Goal: Information Seeking & Learning: Compare options

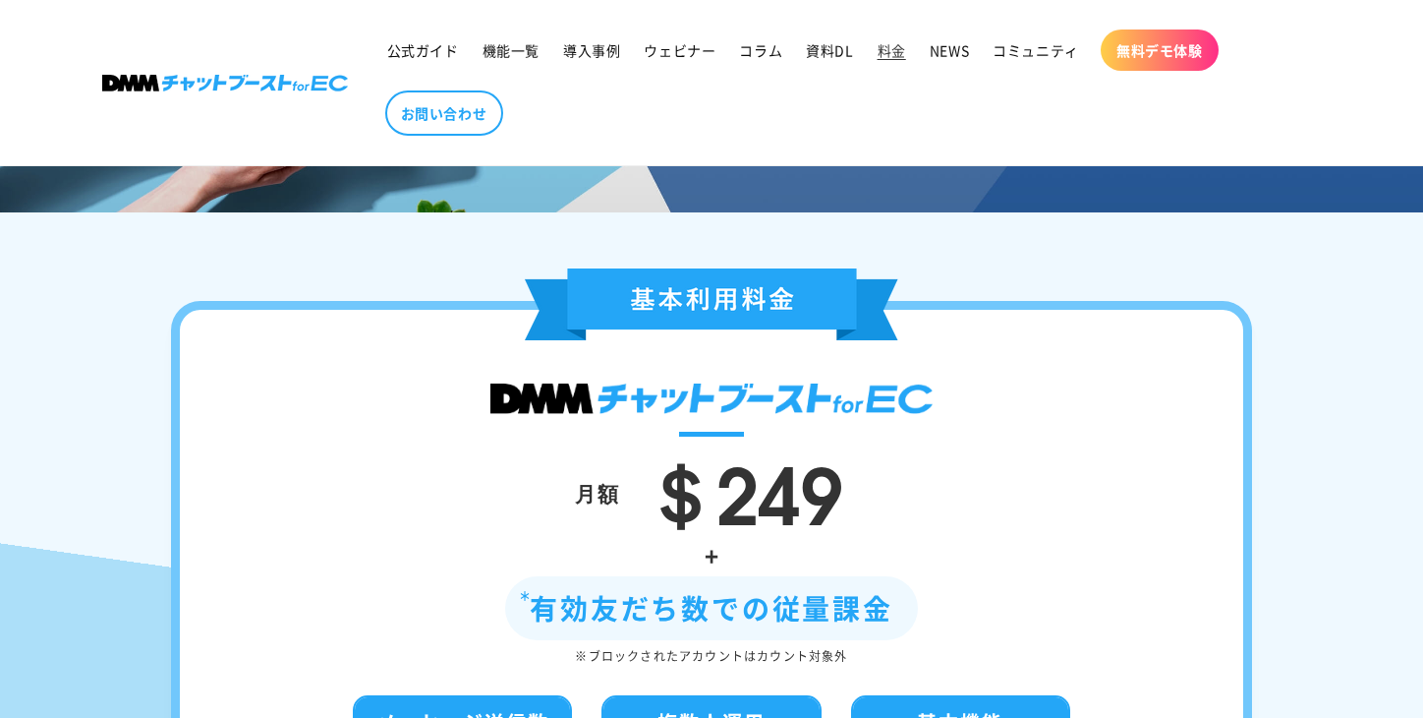
scroll to position [49, 0]
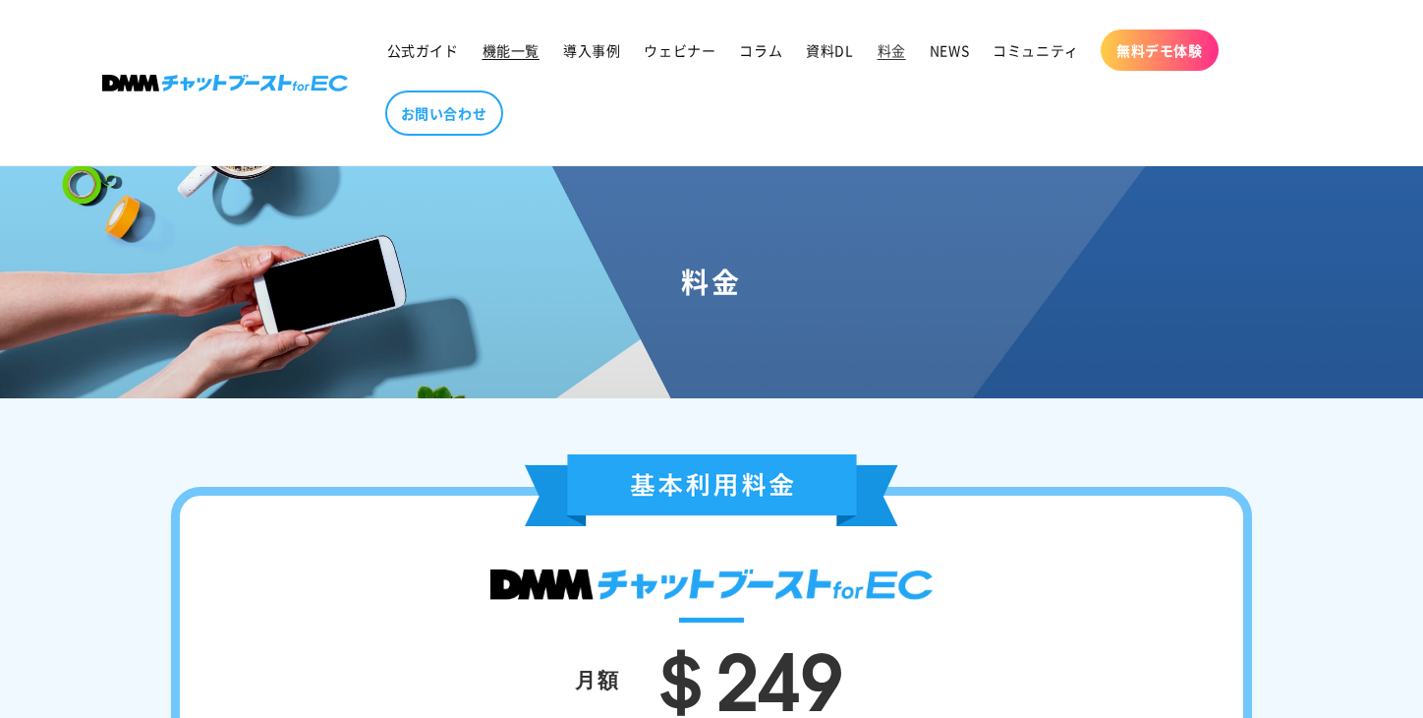
click at [499, 54] on span "機能一覧" at bounding box center [511, 50] width 57 height 18
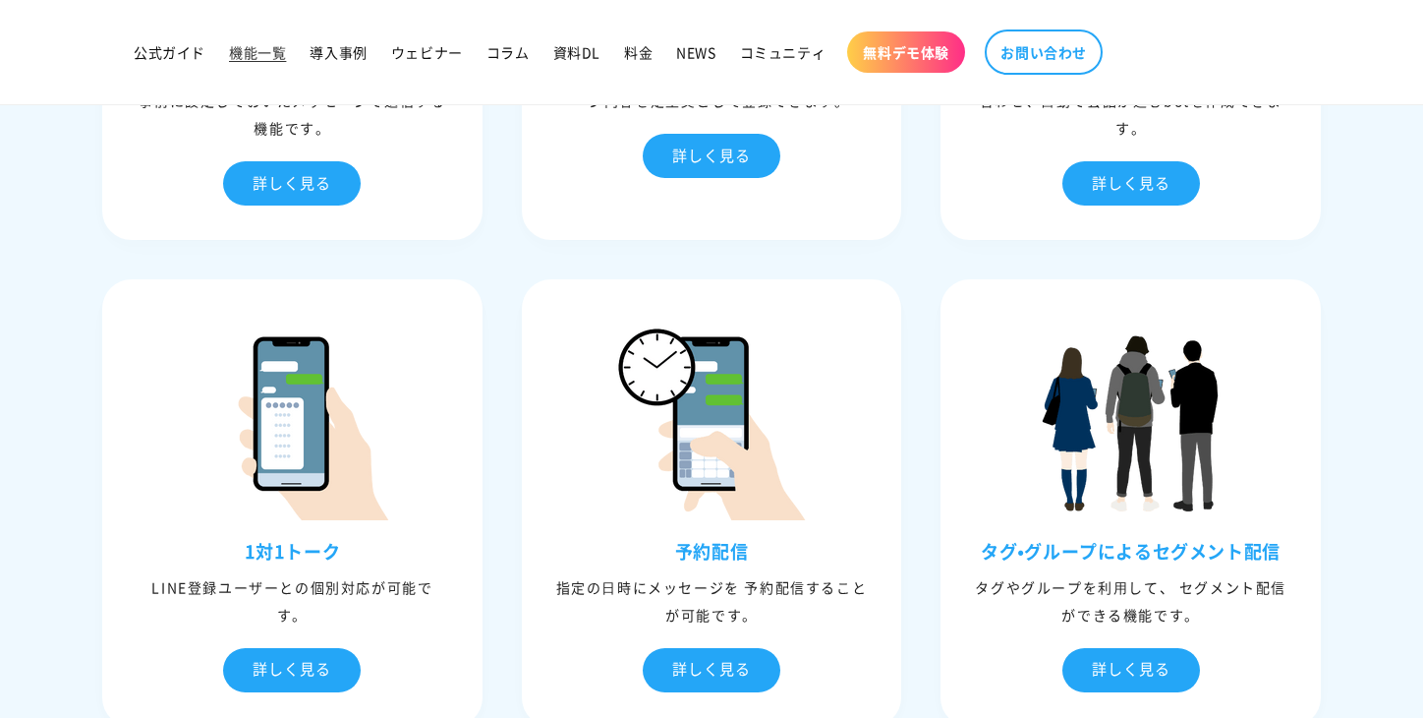
scroll to position [759, 0]
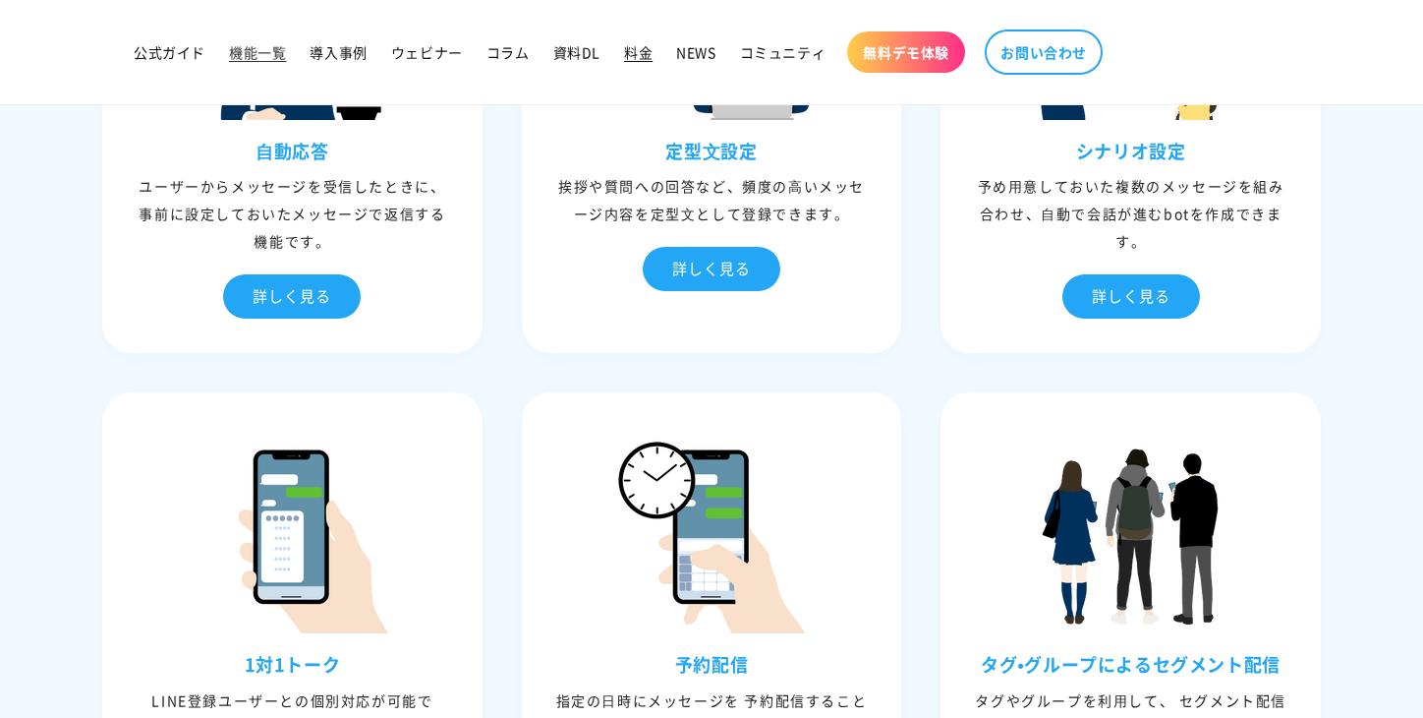
click at [644, 54] on span "料金" at bounding box center [638, 52] width 29 height 18
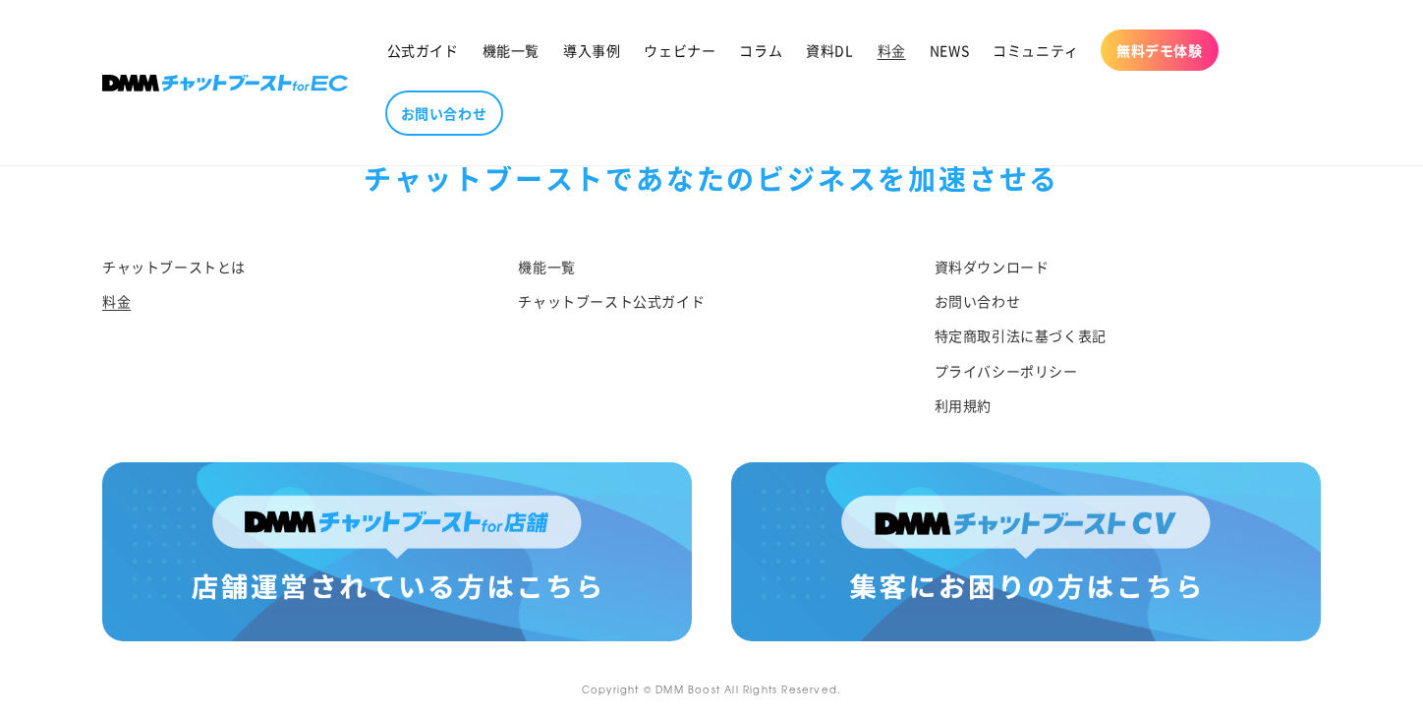
scroll to position [2506, 0]
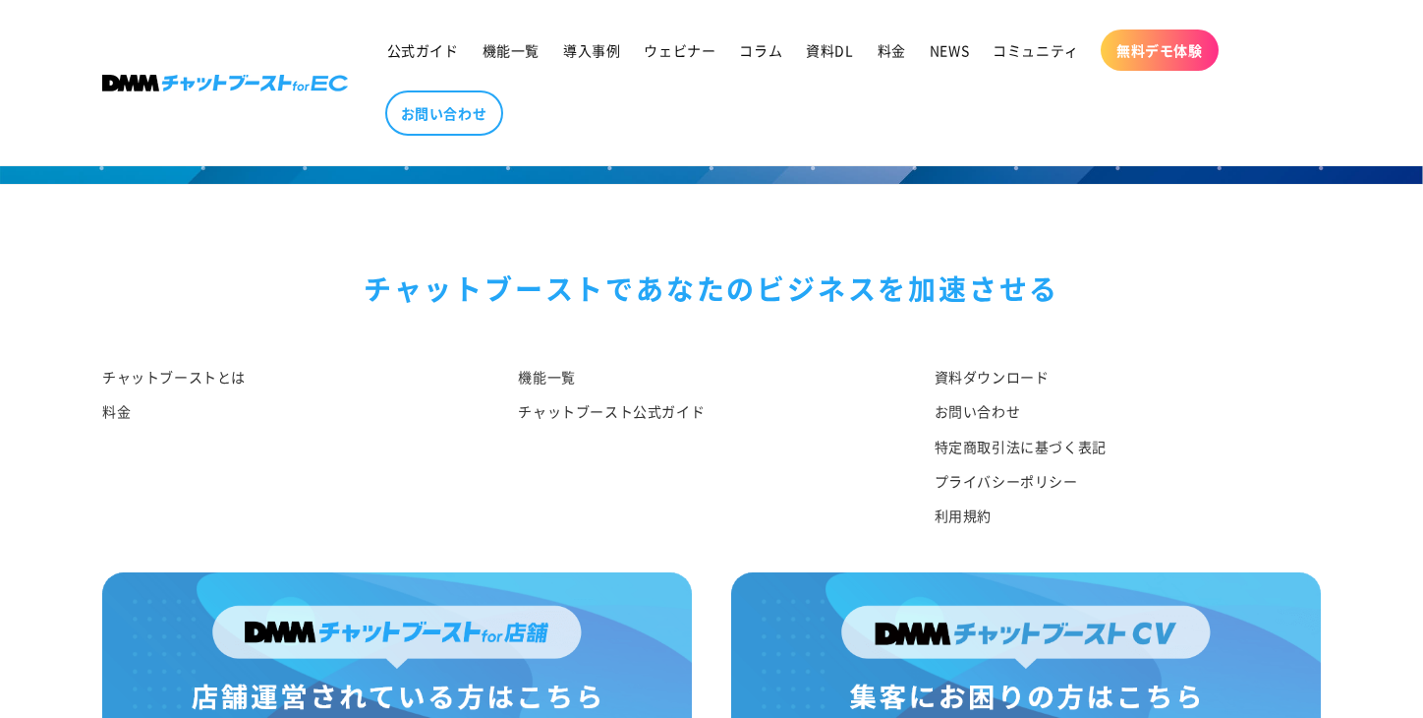
scroll to position [13184, 0]
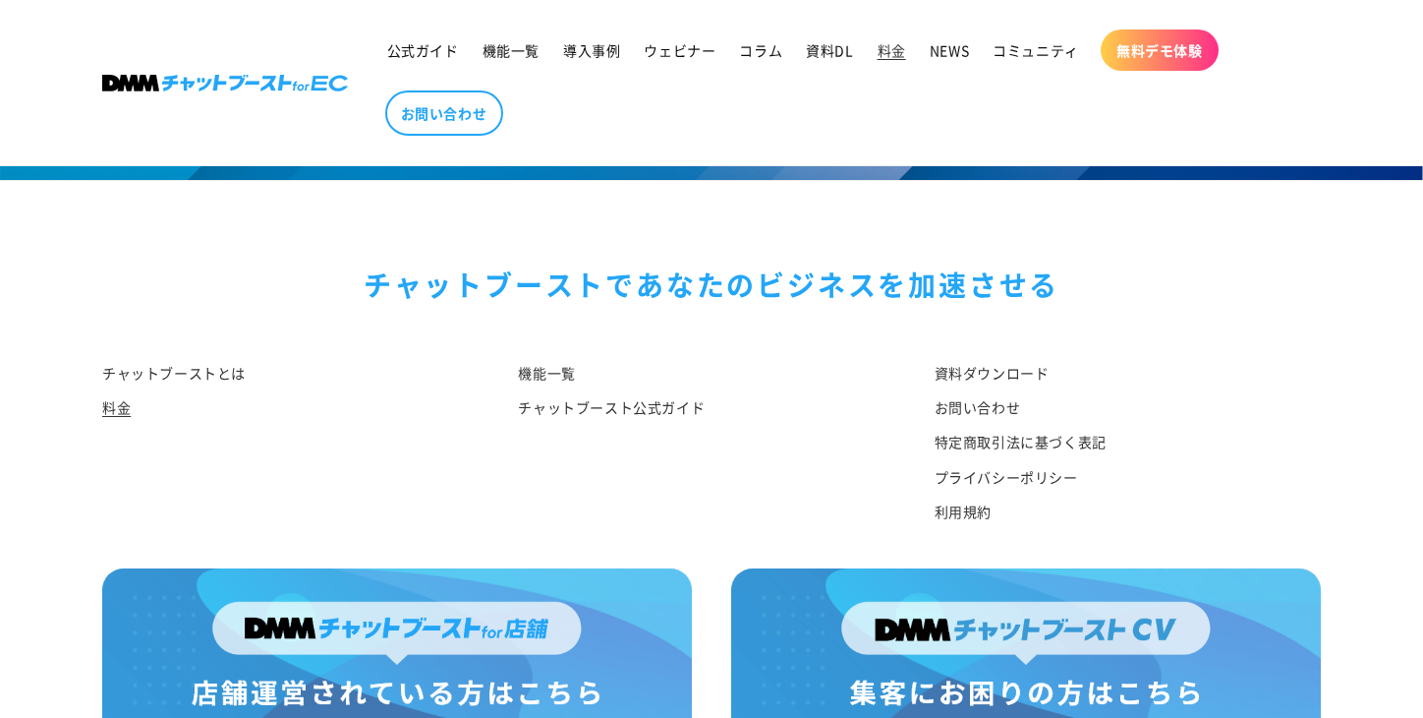
scroll to position [2506, 0]
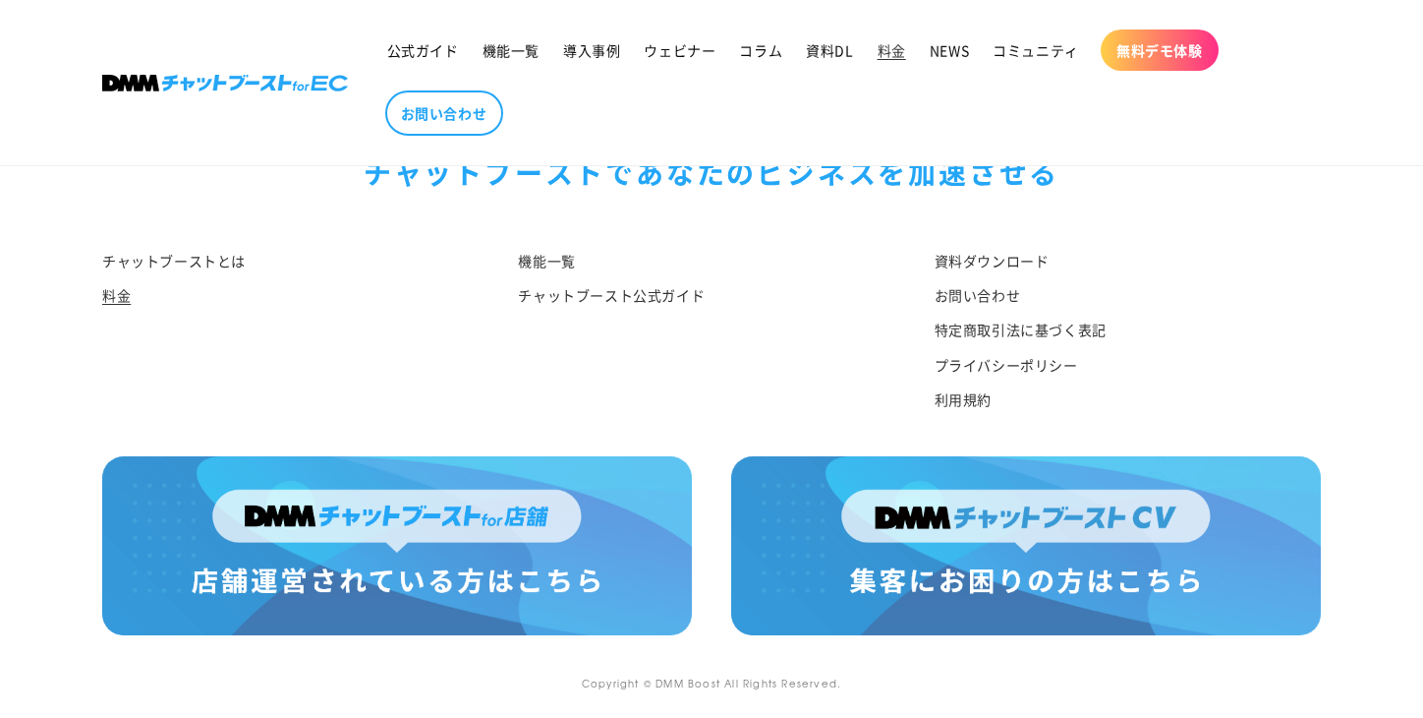
click at [519, 581] on img at bounding box center [397, 545] width 590 height 179
click at [831, 305] on li "チャットブースト公式ガイド" at bounding box center [711, 295] width 386 height 34
click at [493, 555] on img at bounding box center [397, 545] width 590 height 179
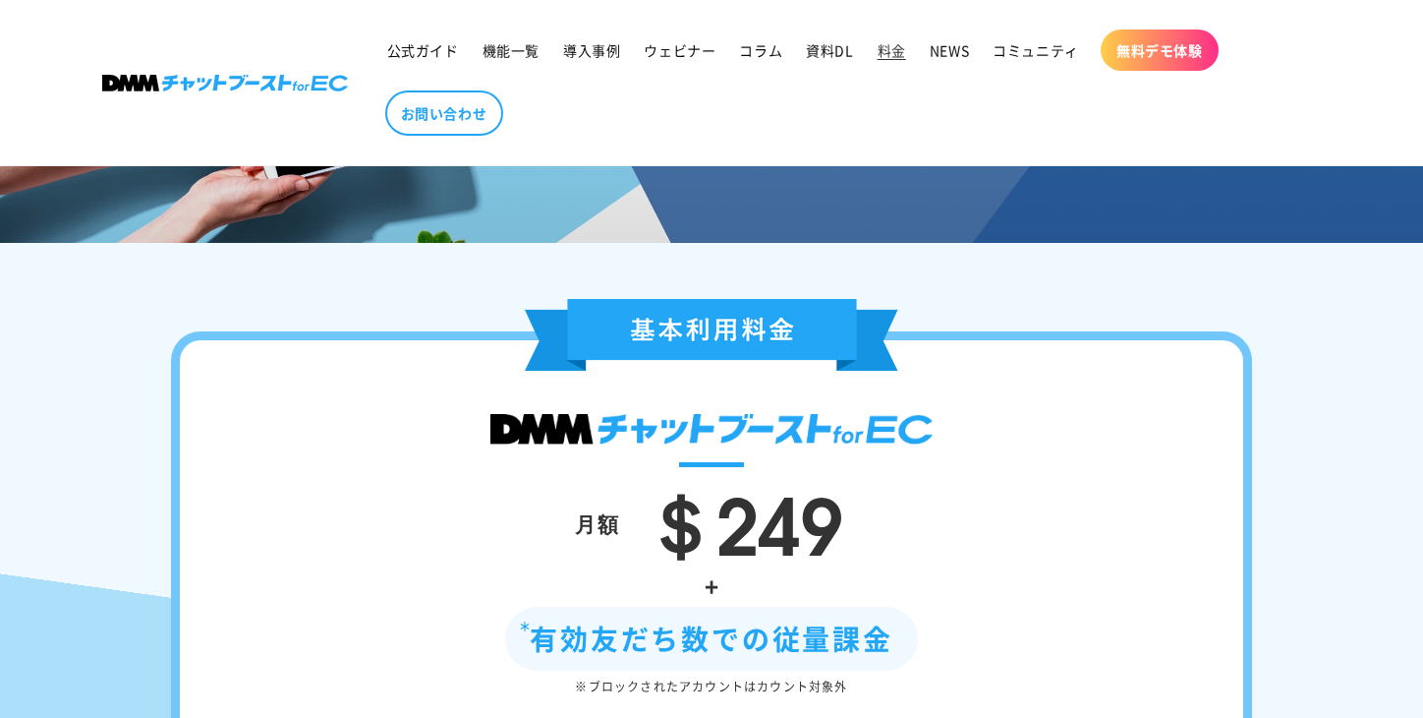
scroll to position [193, 0]
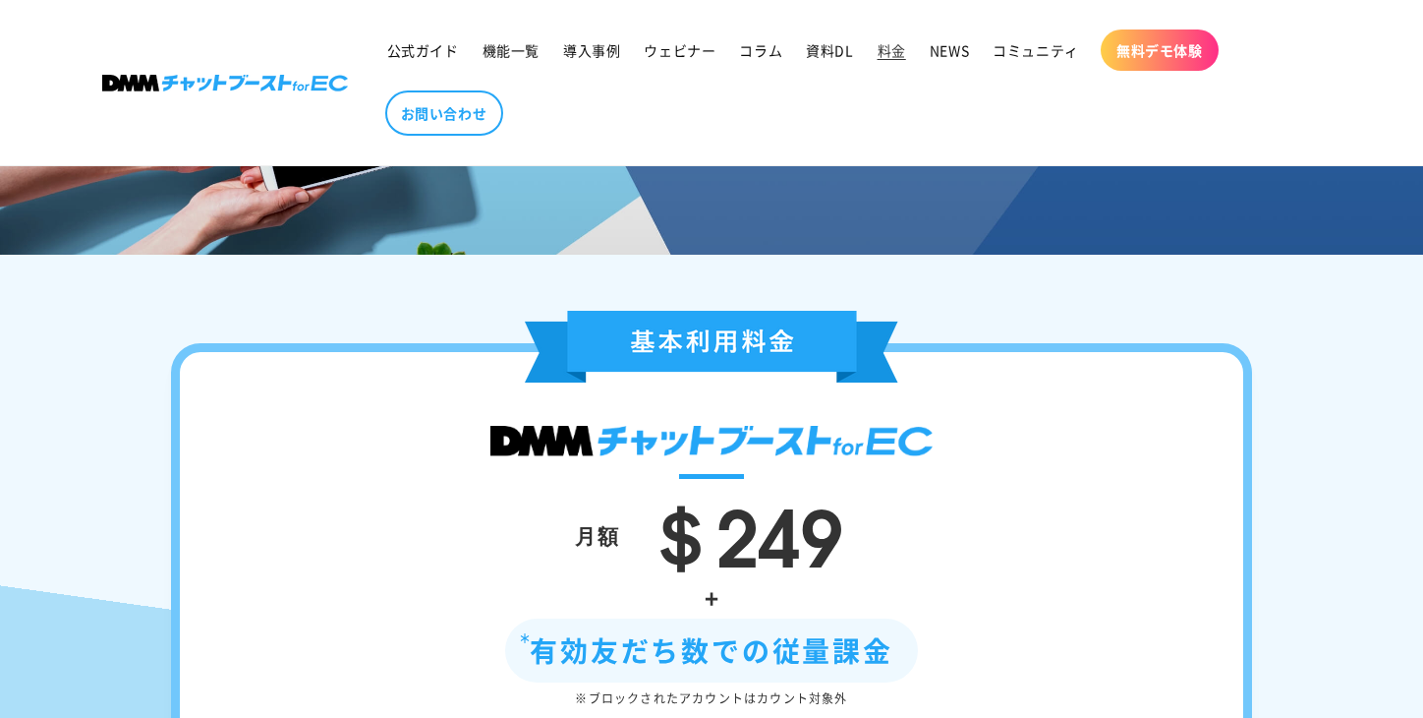
drag, startPoint x: 767, startPoint y: 349, endPoint x: 956, endPoint y: 266, distance: 206.9
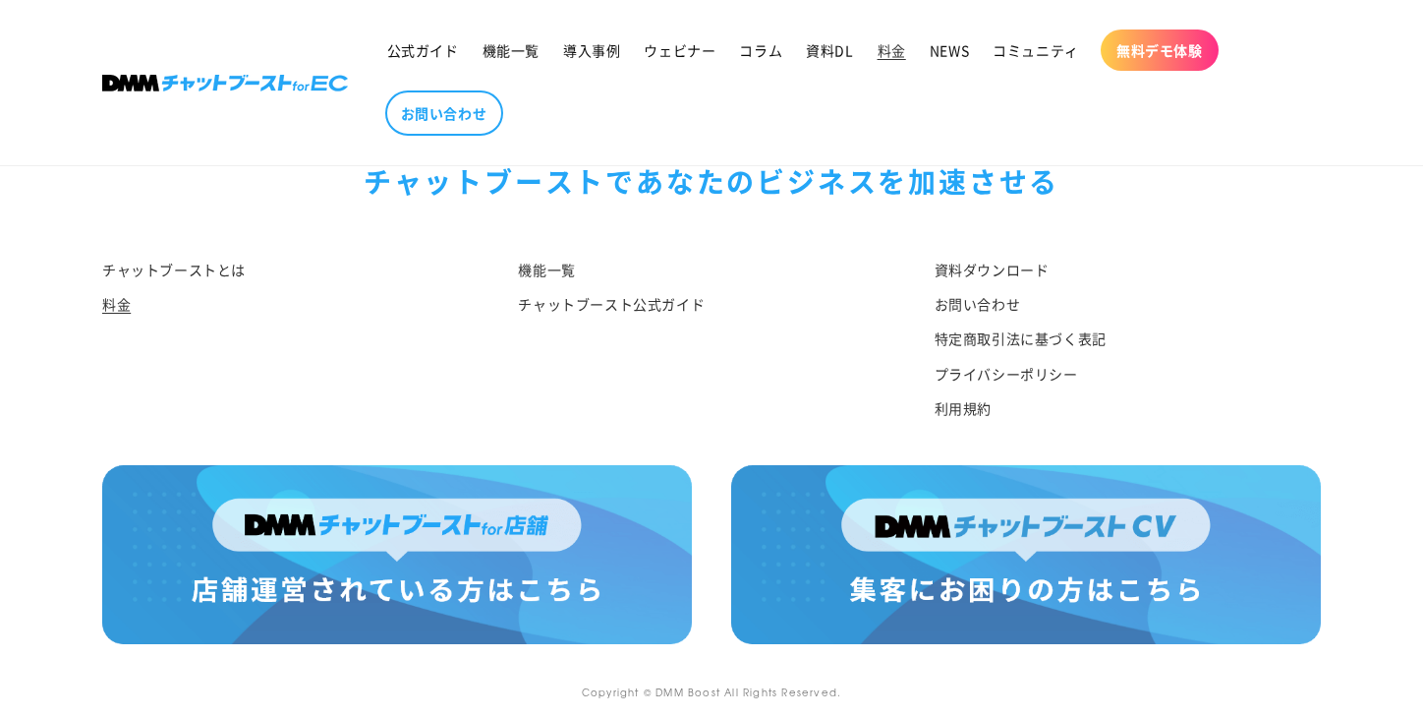
scroll to position [2506, 0]
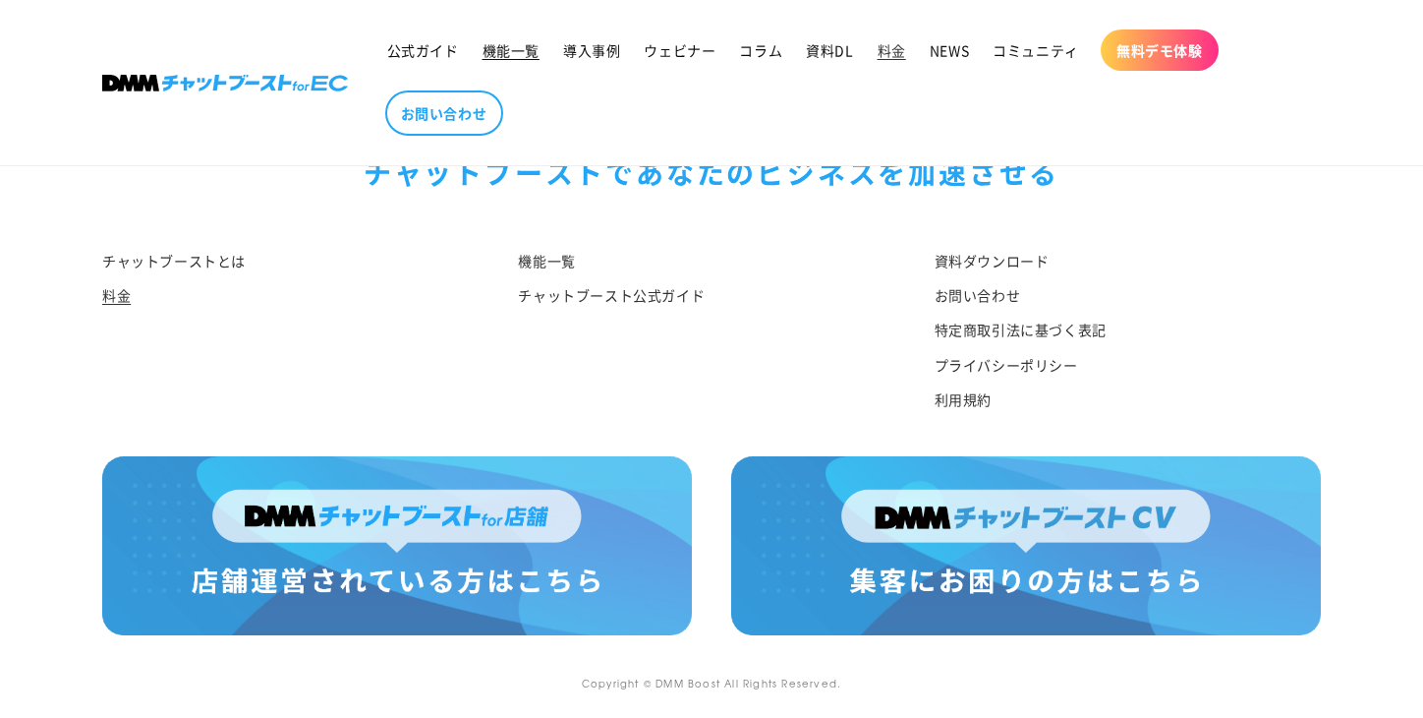
click at [521, 57] on span "機能一覧" at bounding box center [511, 50] width 57 height 18
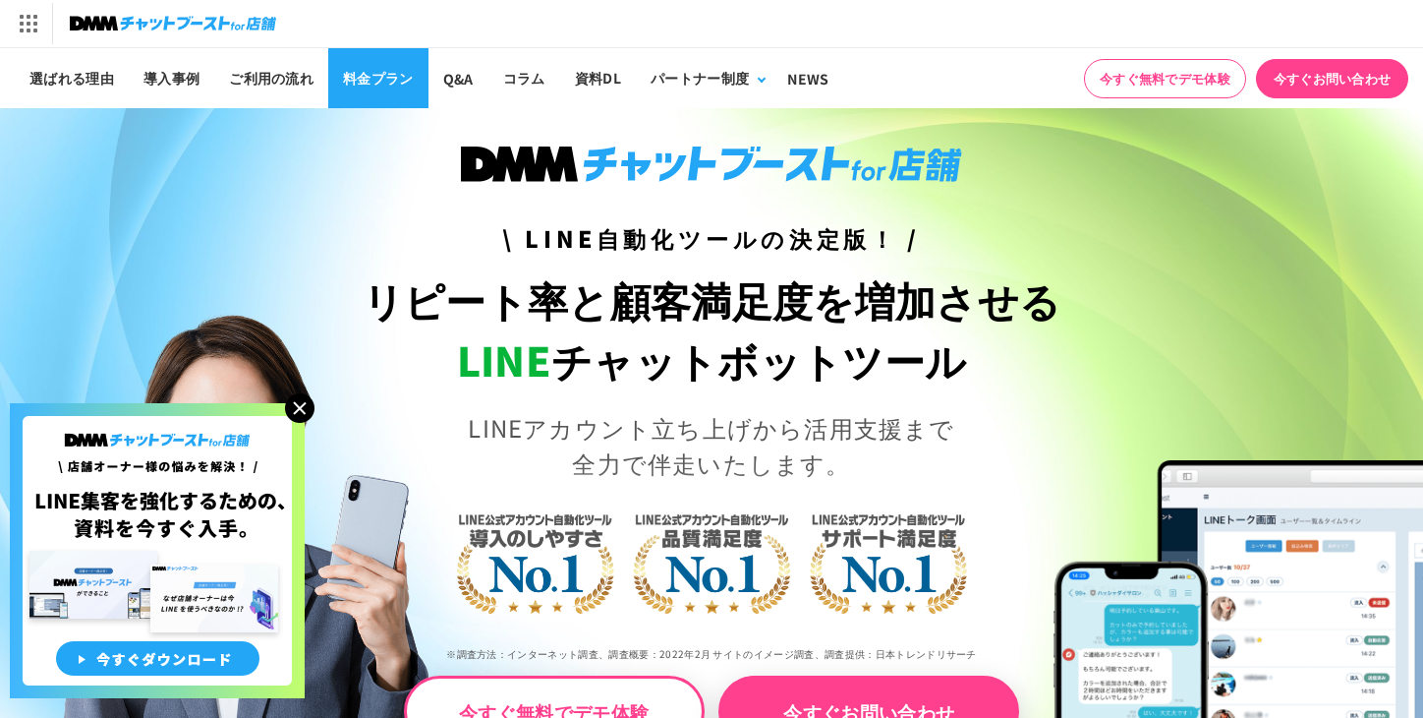
click at [360, 82] on link "料金プラン" at bounding box center [378, 78] width 100 height 60
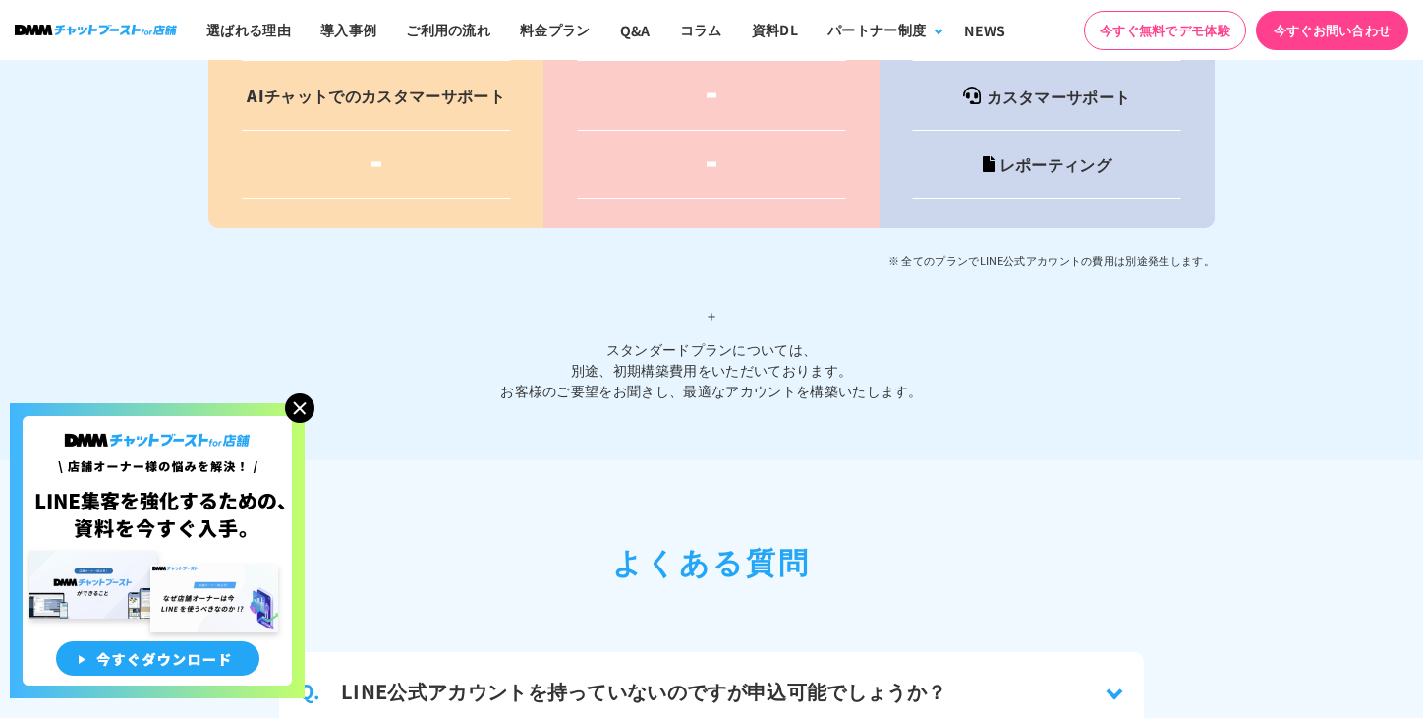
scroll to position [8210, 0]
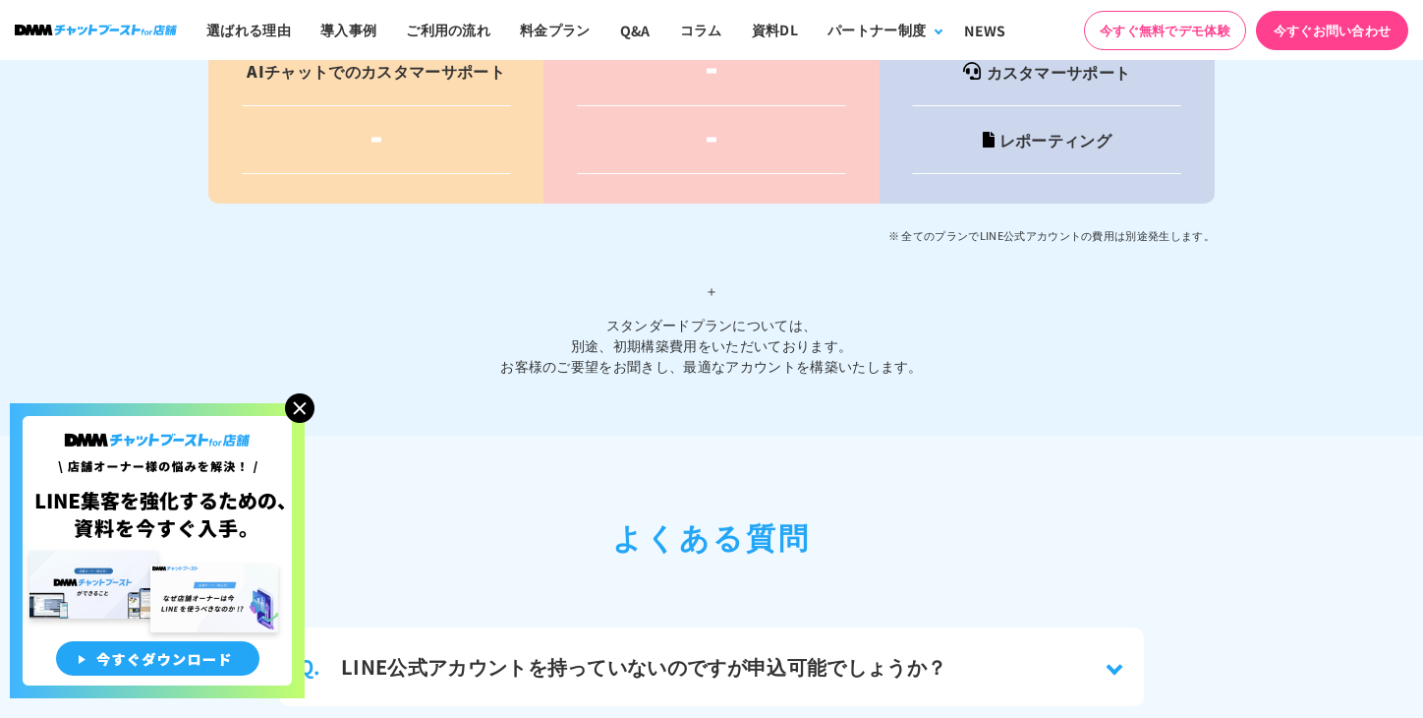
click at [303, 412] on img at bounding box center [299, 407] width 29 height 29
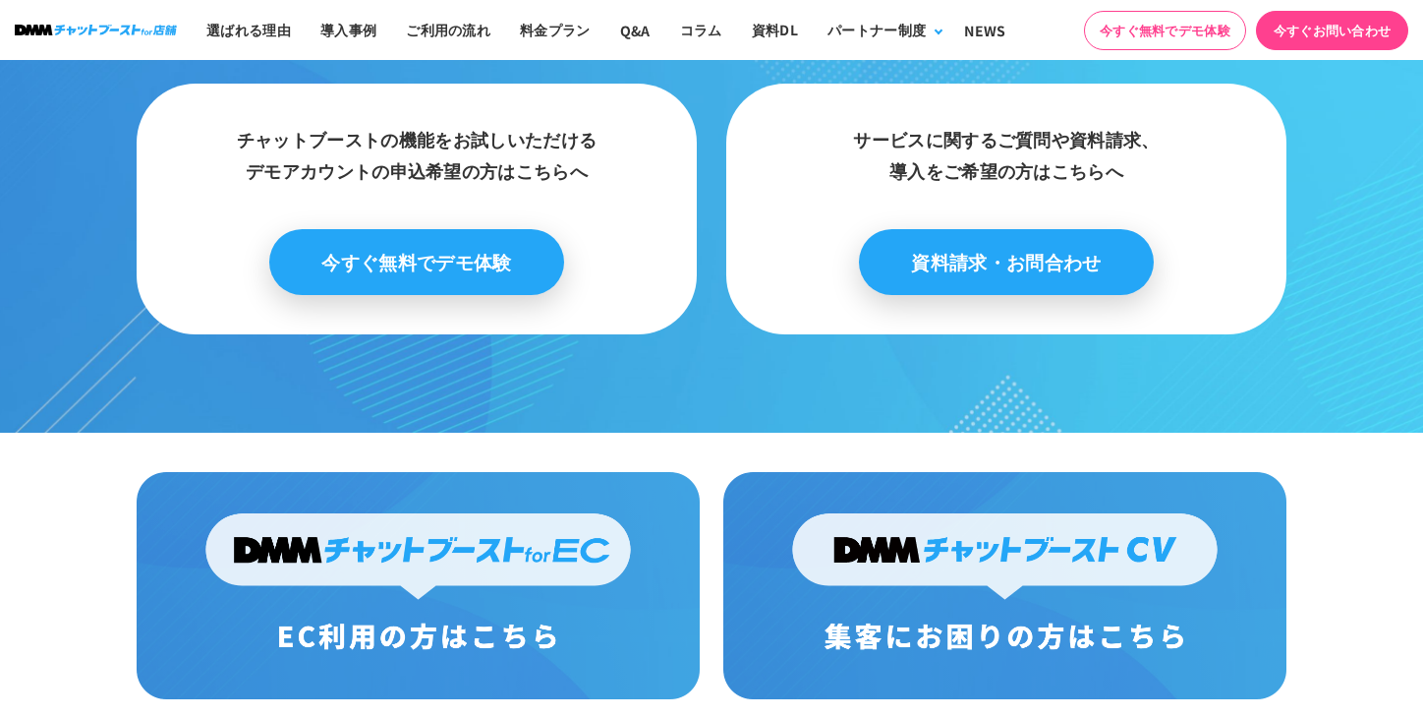
scroll to position [10426, 0]
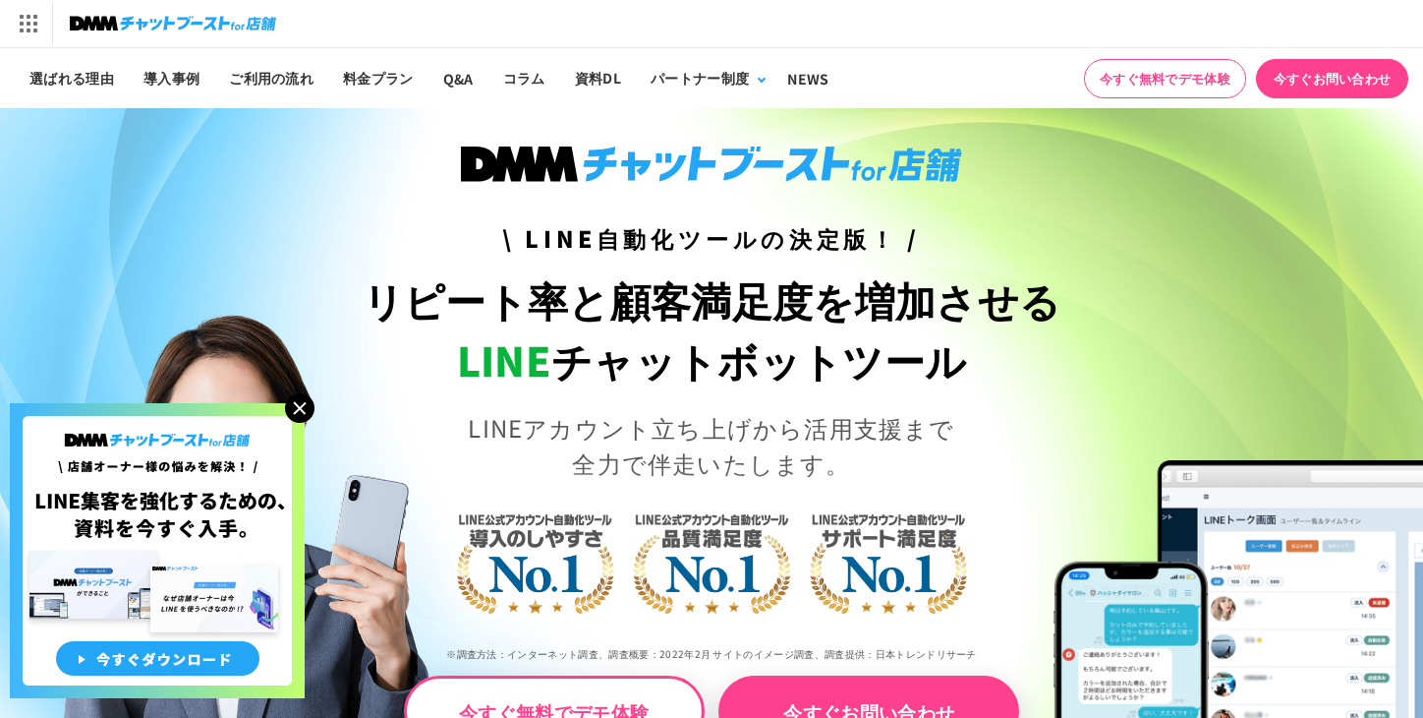
click at [307, 411] on img at bounding box center [299, 407] width 29 height 29
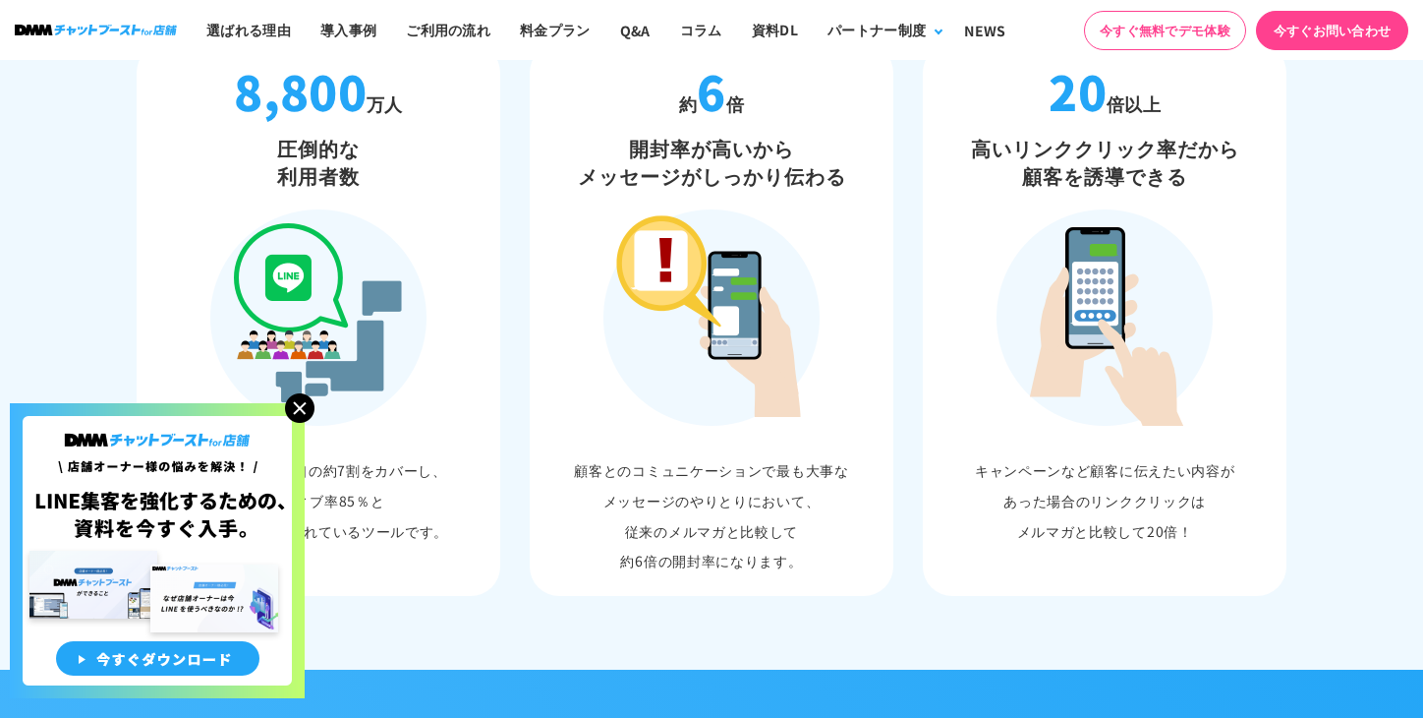
scroll to position [1293, 0]
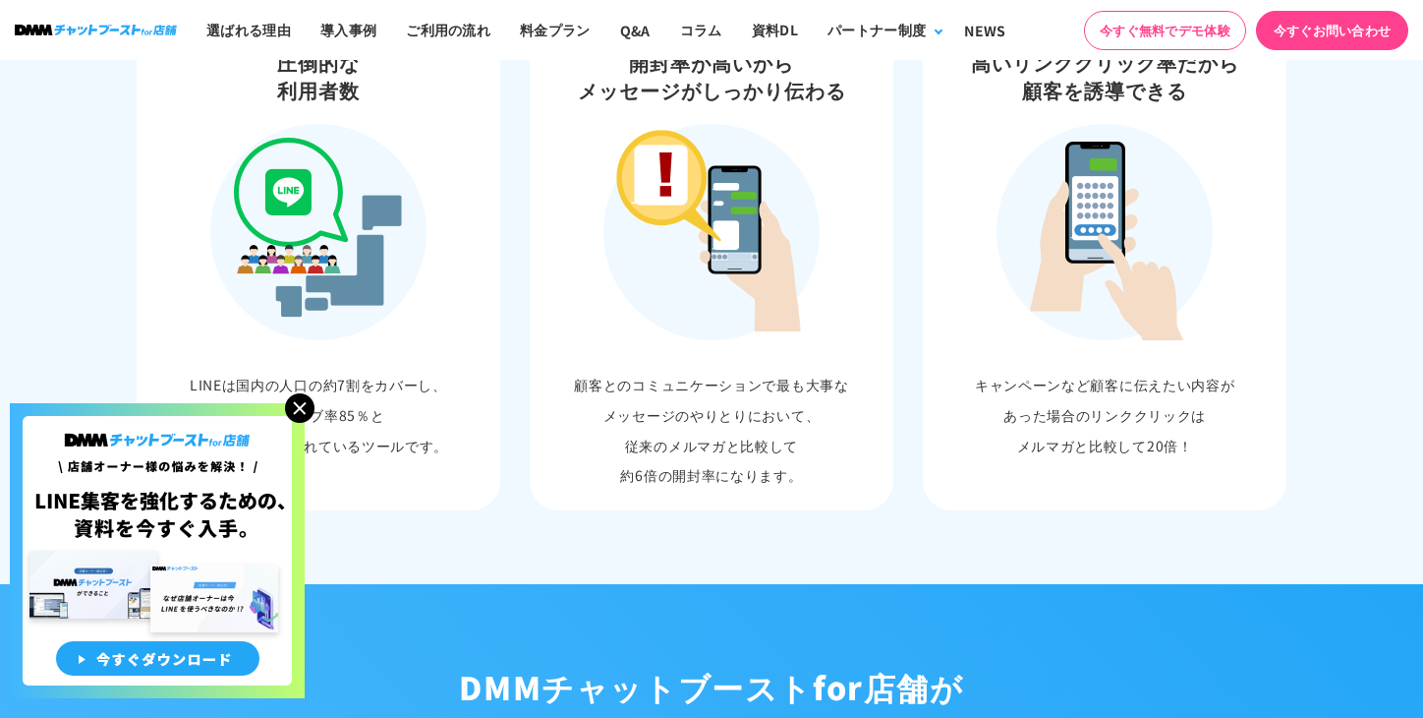
click at [302, 403] on img at bounding box center [299, 407] width 29 height 29
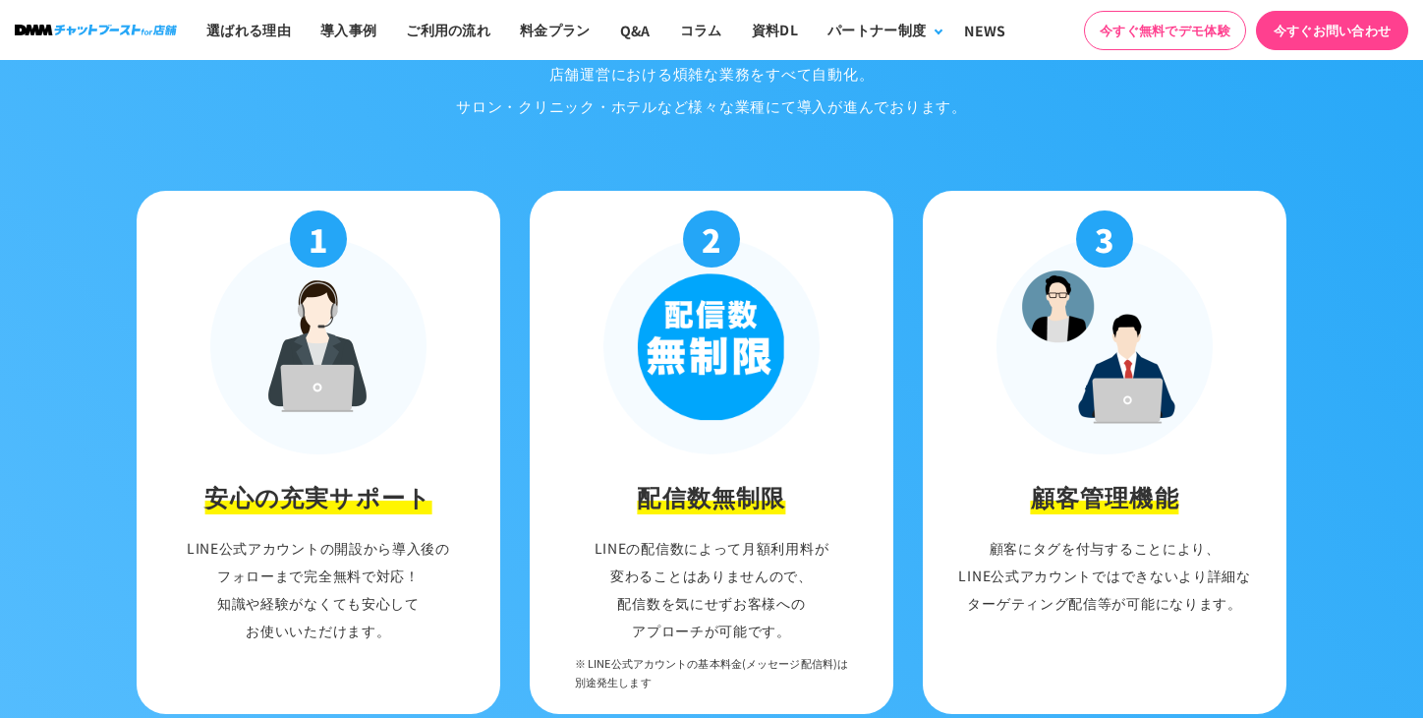
scroll to position [2068, 0]
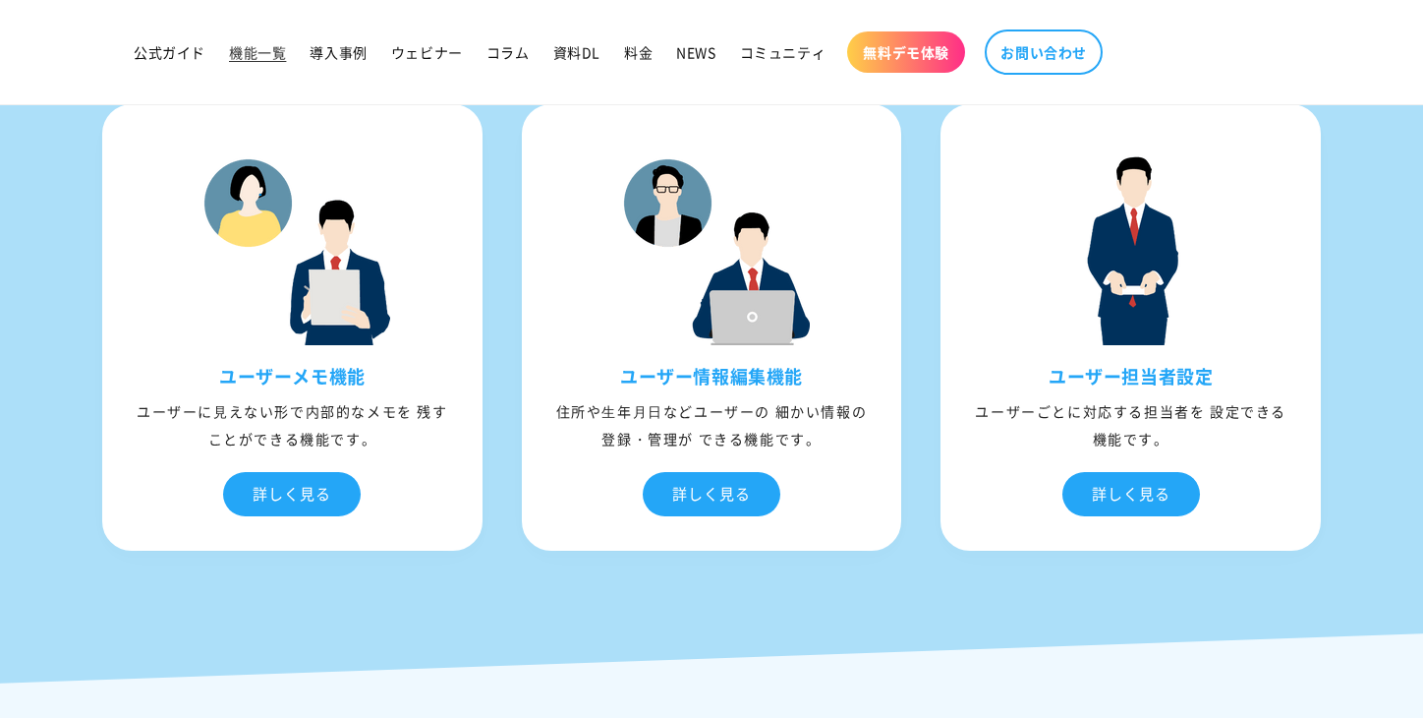
scroll to position [3936, 0]
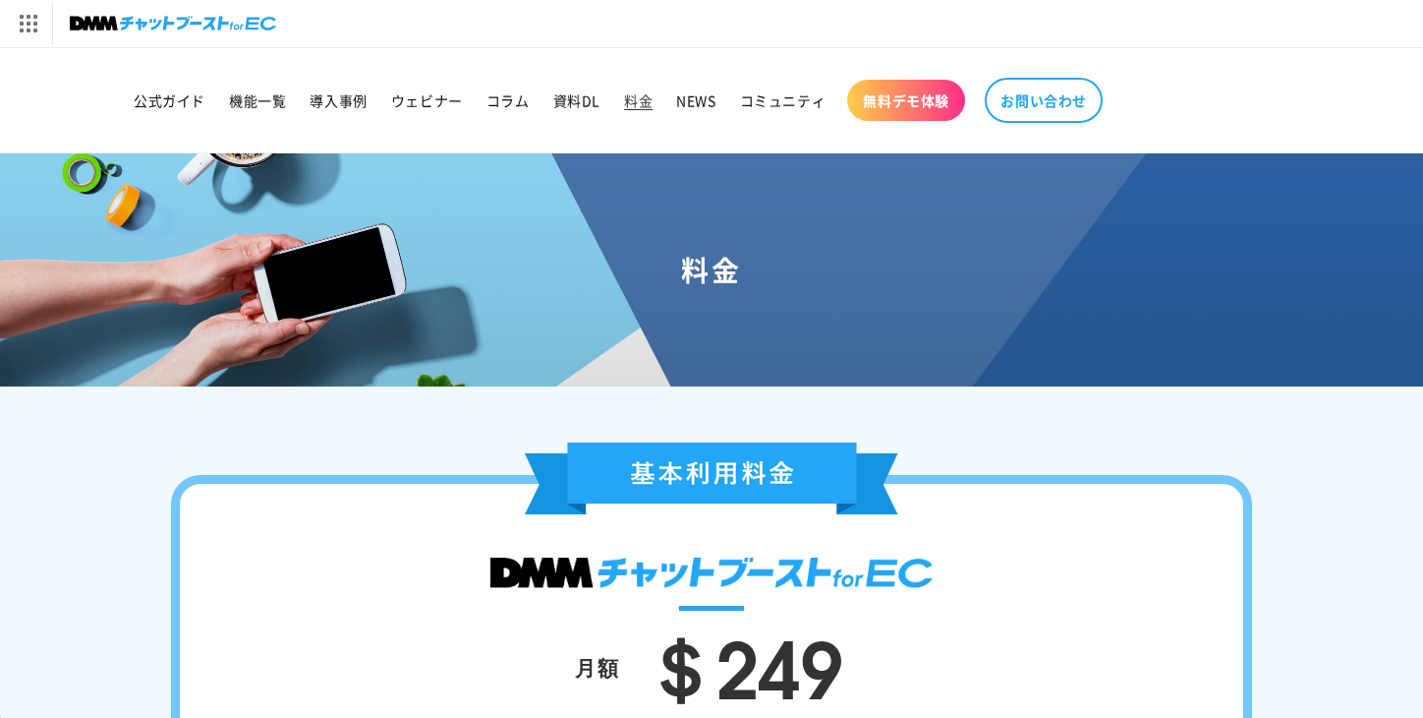
scroll to position [2505, 0]
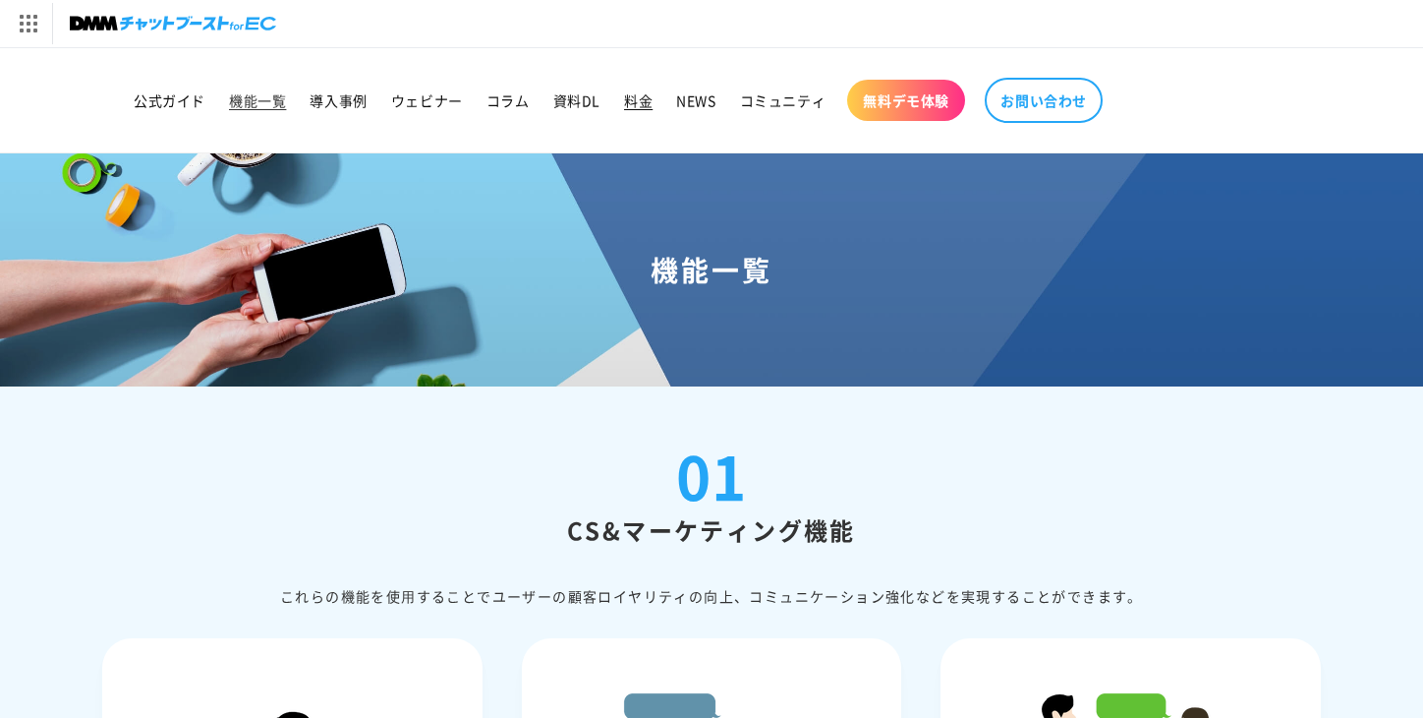
click at [637, 98] on span "料金" at bounding box center [638, 100] width 29 height 18
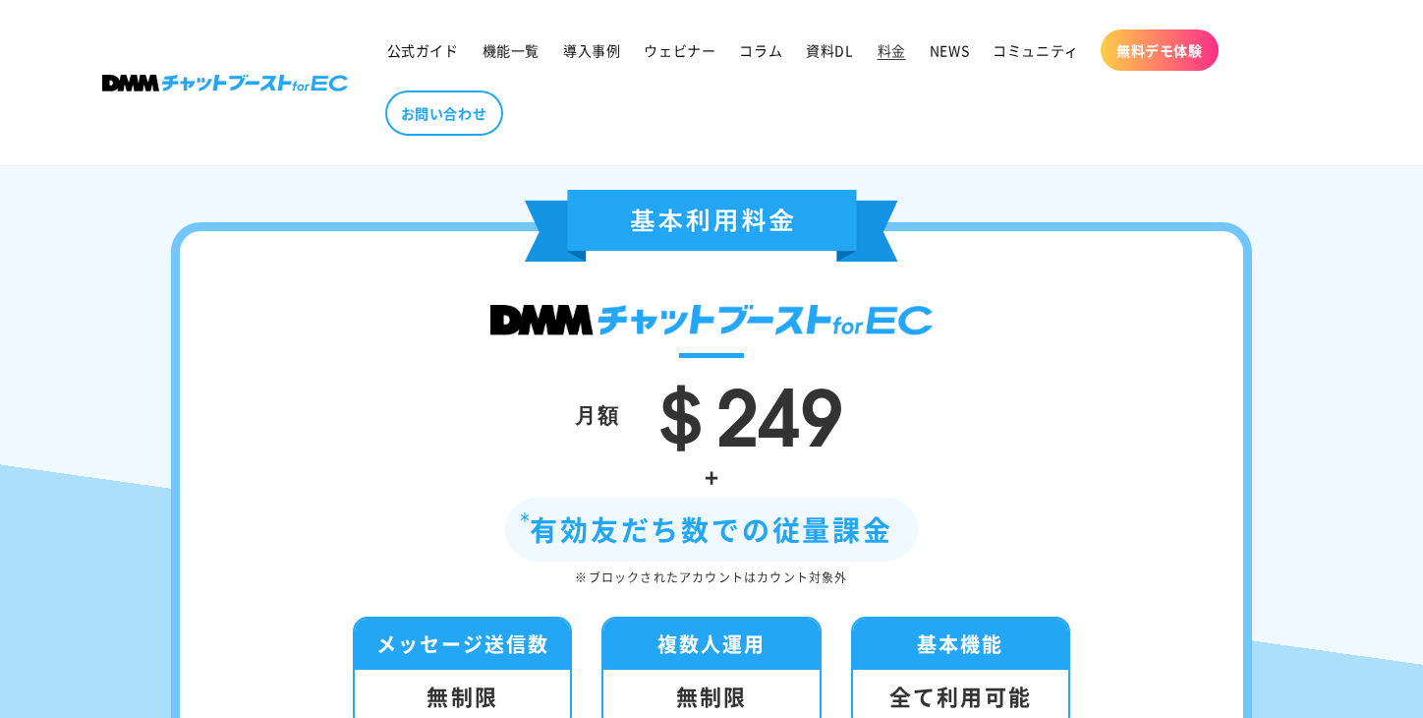
scroll to position [49, 0]
